Goal: Find contact information: Find contact information

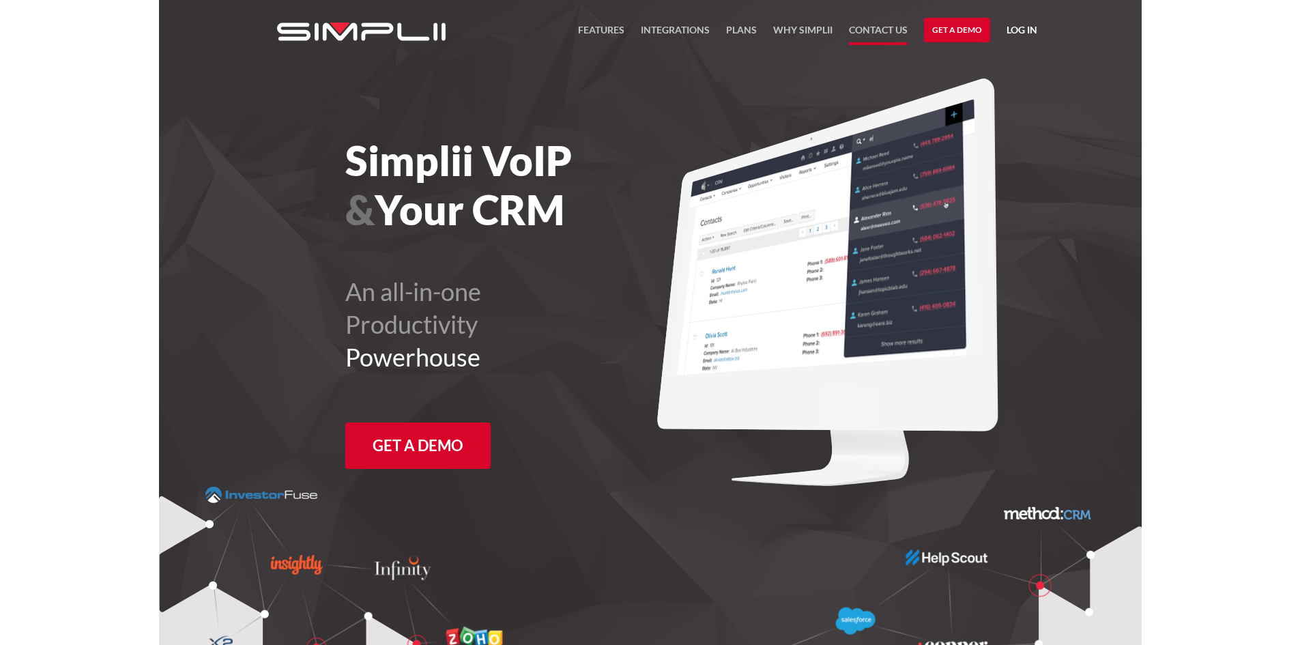
click at [881, 32] on link "Contact US" at bounding box center [878, 33] width 59 height 23
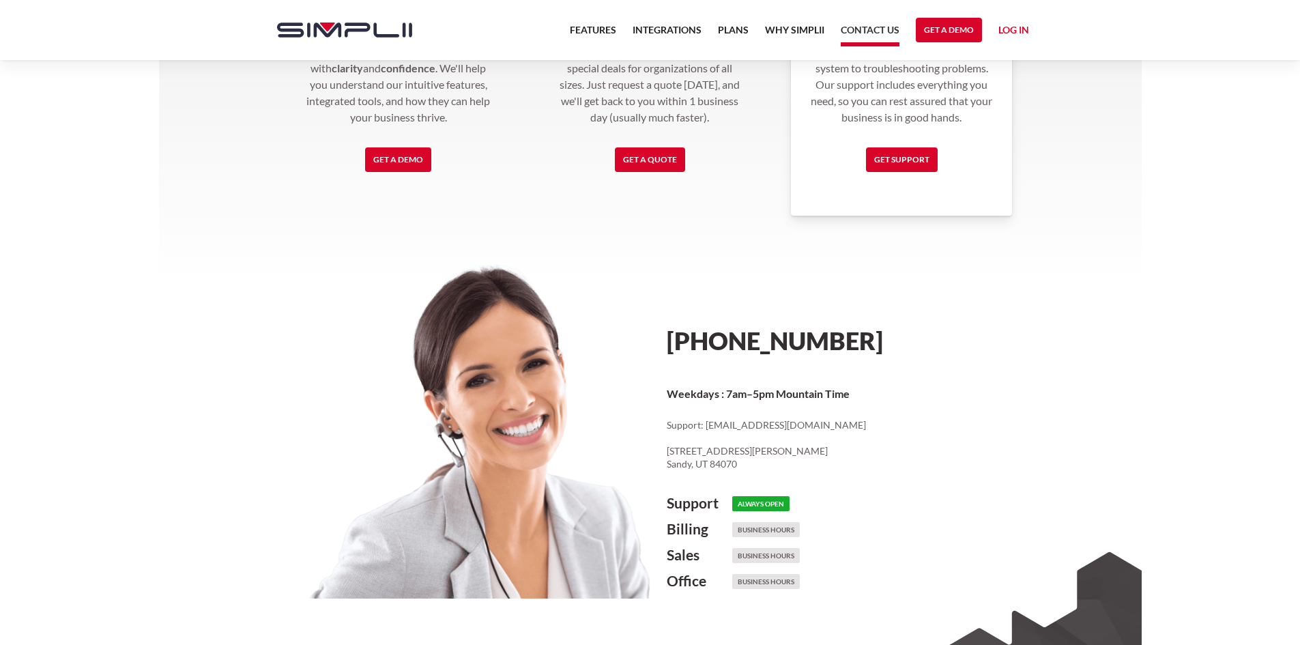
scroll to position [546, 0]
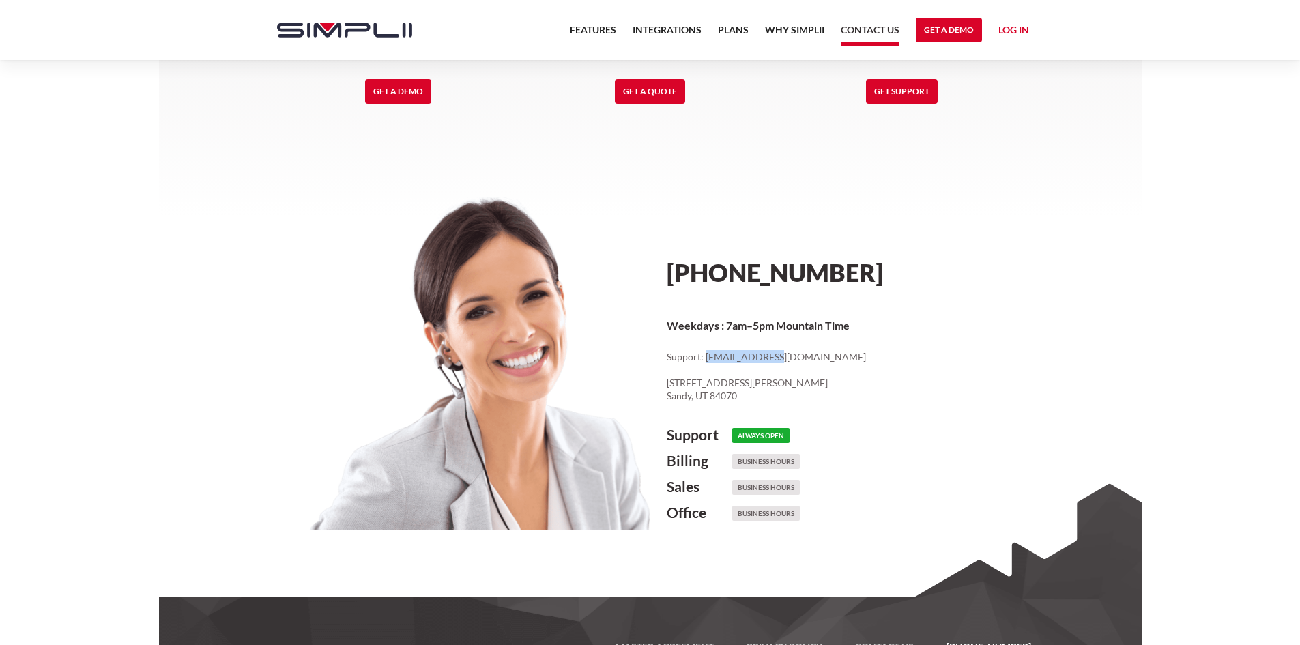
drag, startPoint x: 705, startPoint y: 356, endPoint x: 765, endPoint y: 354, distance: 60.1
click at [765, 354] on p "Support: [EMAIL_ADDRESS][DOMAIN_NAME] ‍ [STREET_ADDRESS][PERSON_NAME]" at bounding box center [851, 376] width 370 height 53
copy p "[EMAIL_ADDRESS][DOMAIN_NAME]"
